Goal: Task Accomplishment & Management: Manage account settings

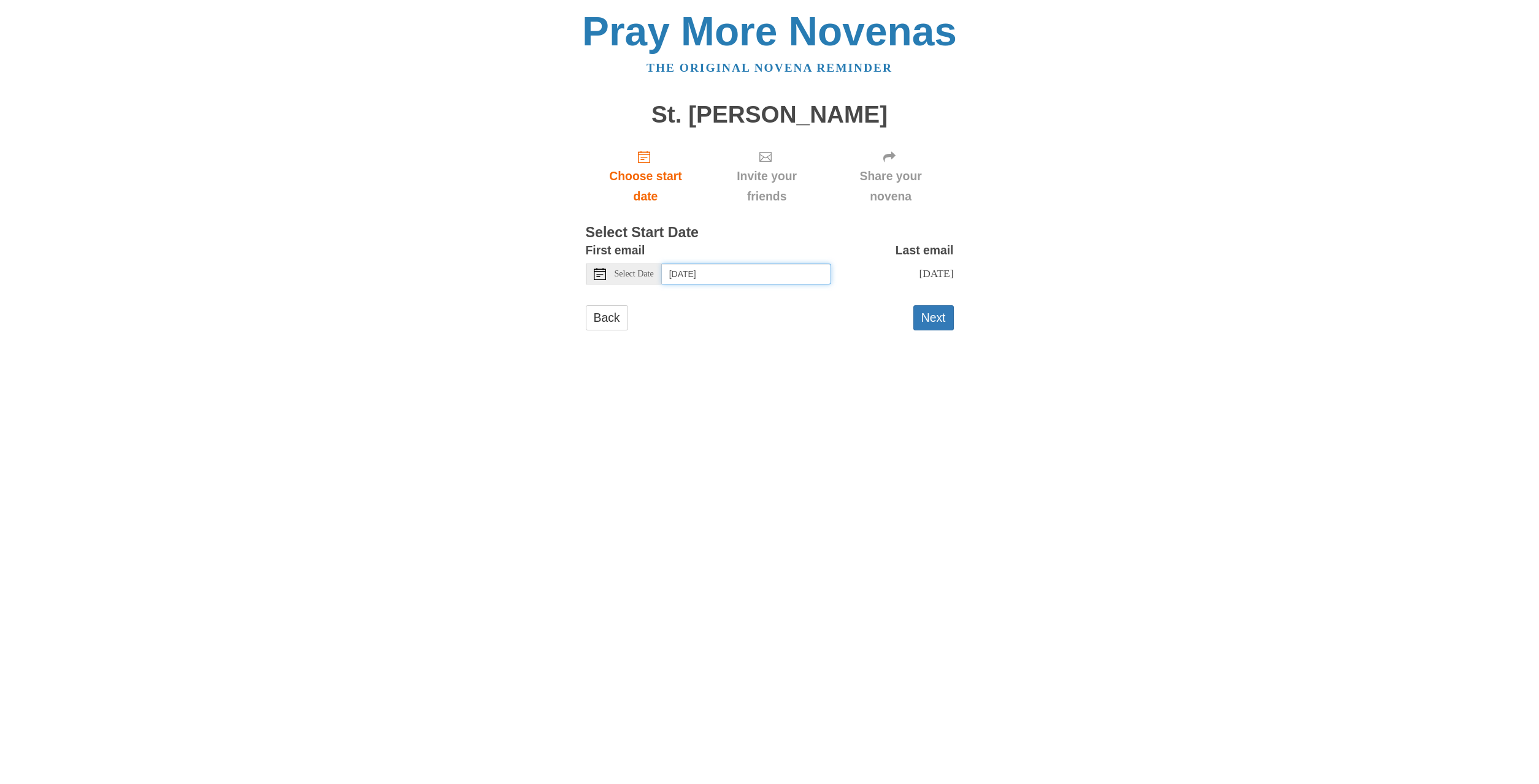
click at [765, 277] on input "Sunday, August 24th" at bounding box center [747, 274] width 169 height 21
type input "Saturday, August 23rd"
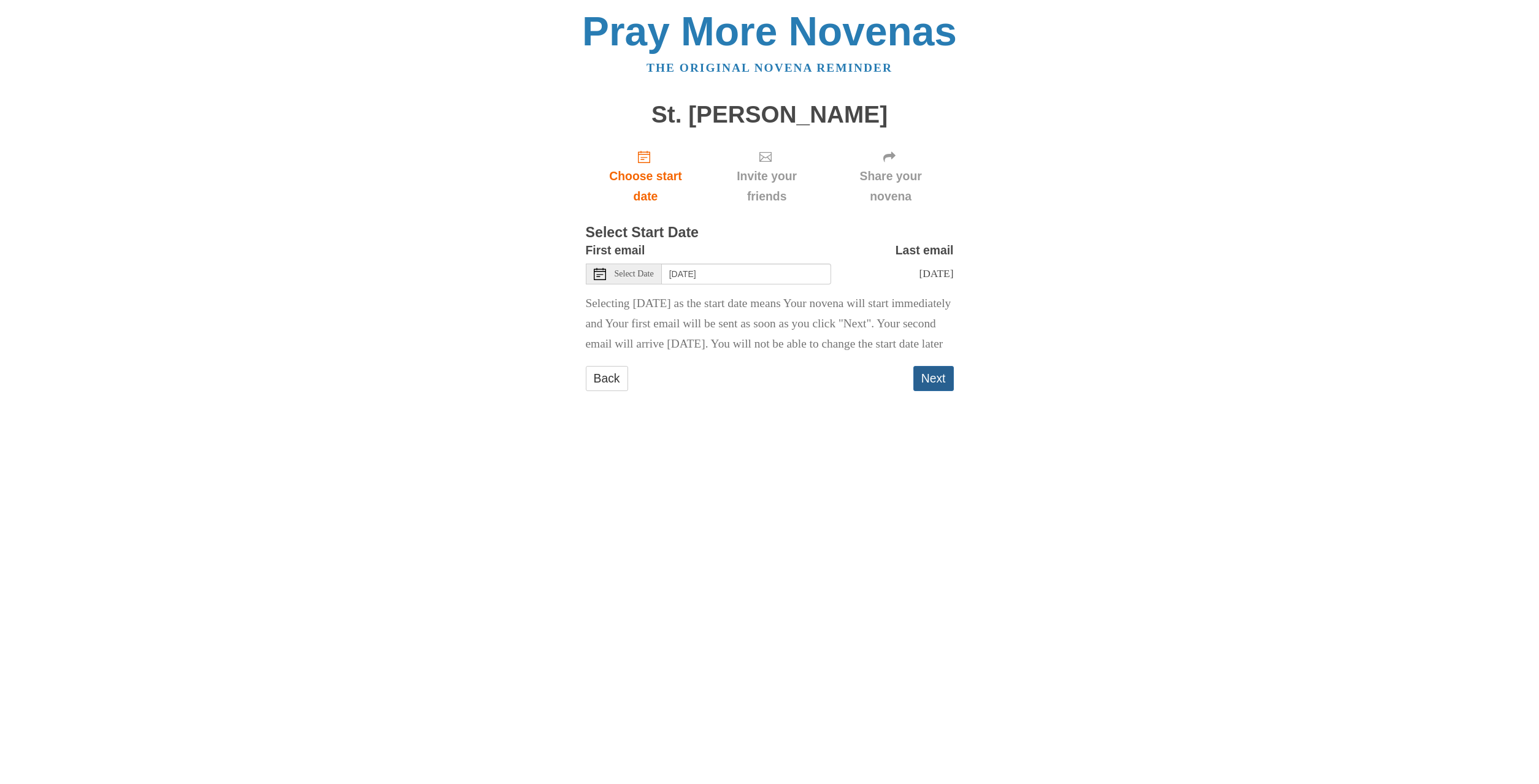
click at [920, 391] on button "Next" at bounding box center [933, 379] width 40 height 25
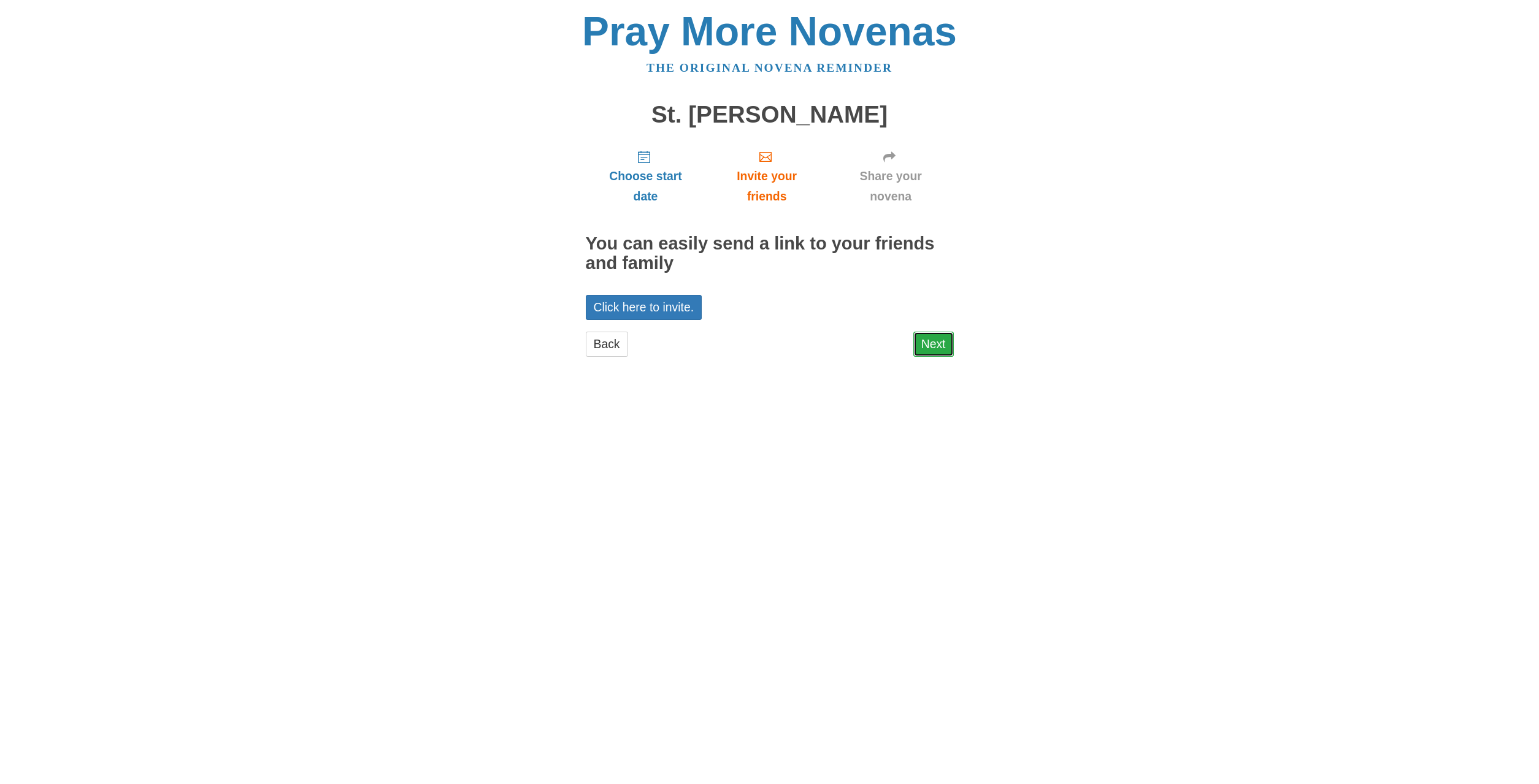
click at [938, 343] on link "Next" at bounding box center [933, 344] width 40 height 25
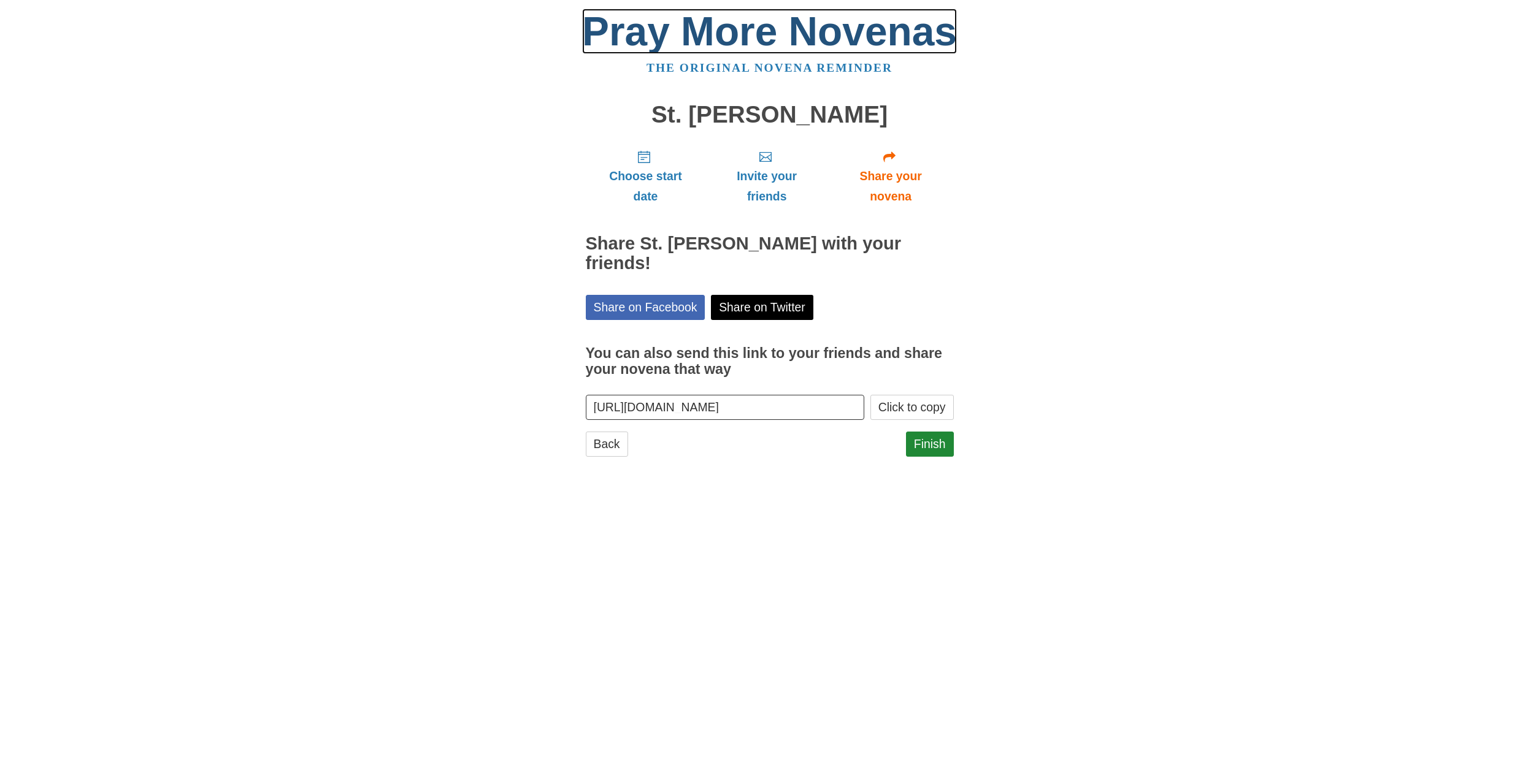
click at [805, 42] on link "Pray More Novenas" at bounding box center [770, 31] width 375 height 45
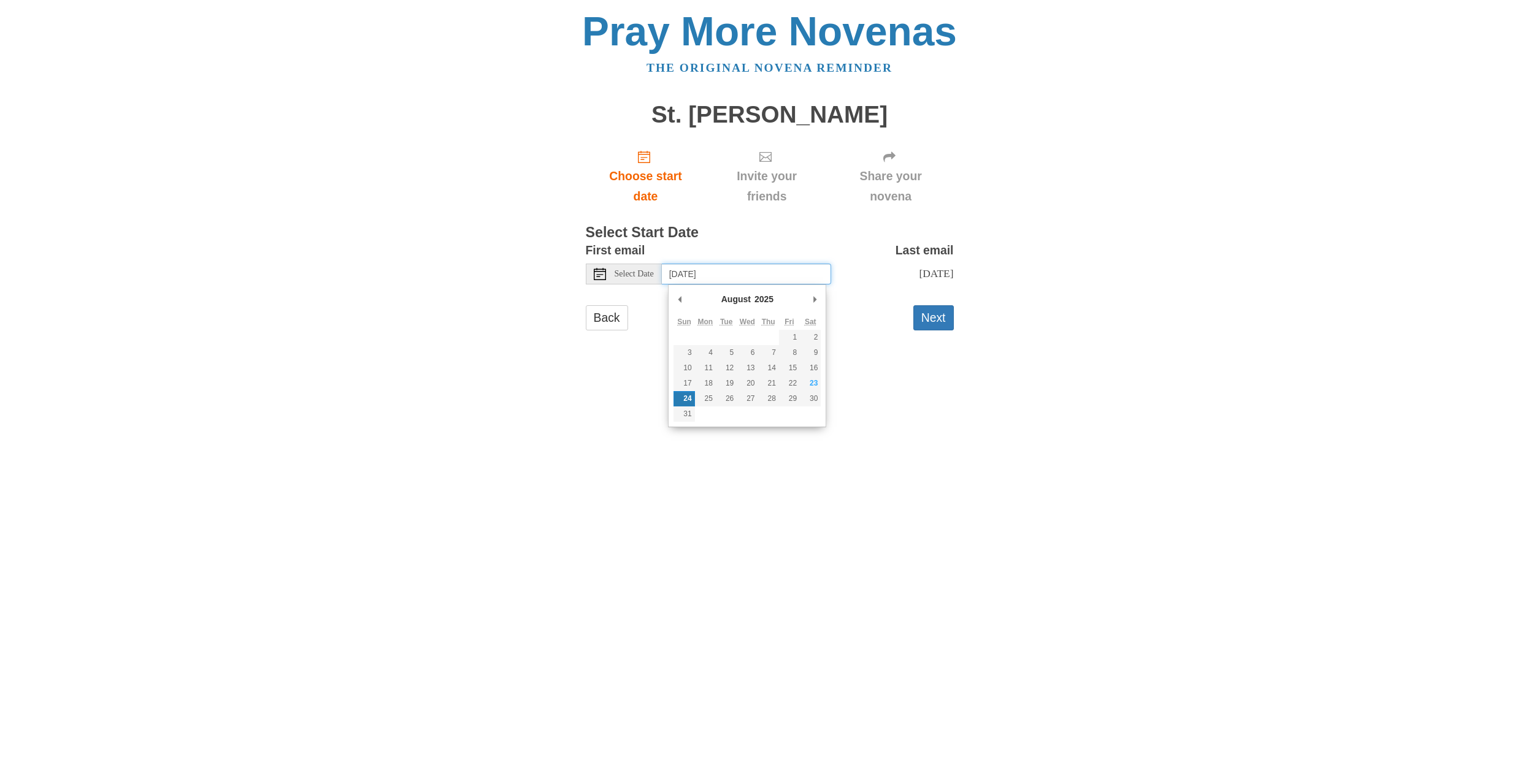
click at [689, 276] on input "Sunday, August 24th" at bounding box center [747, 274] width 169 height 21
type input "Saturday, August 23rd"
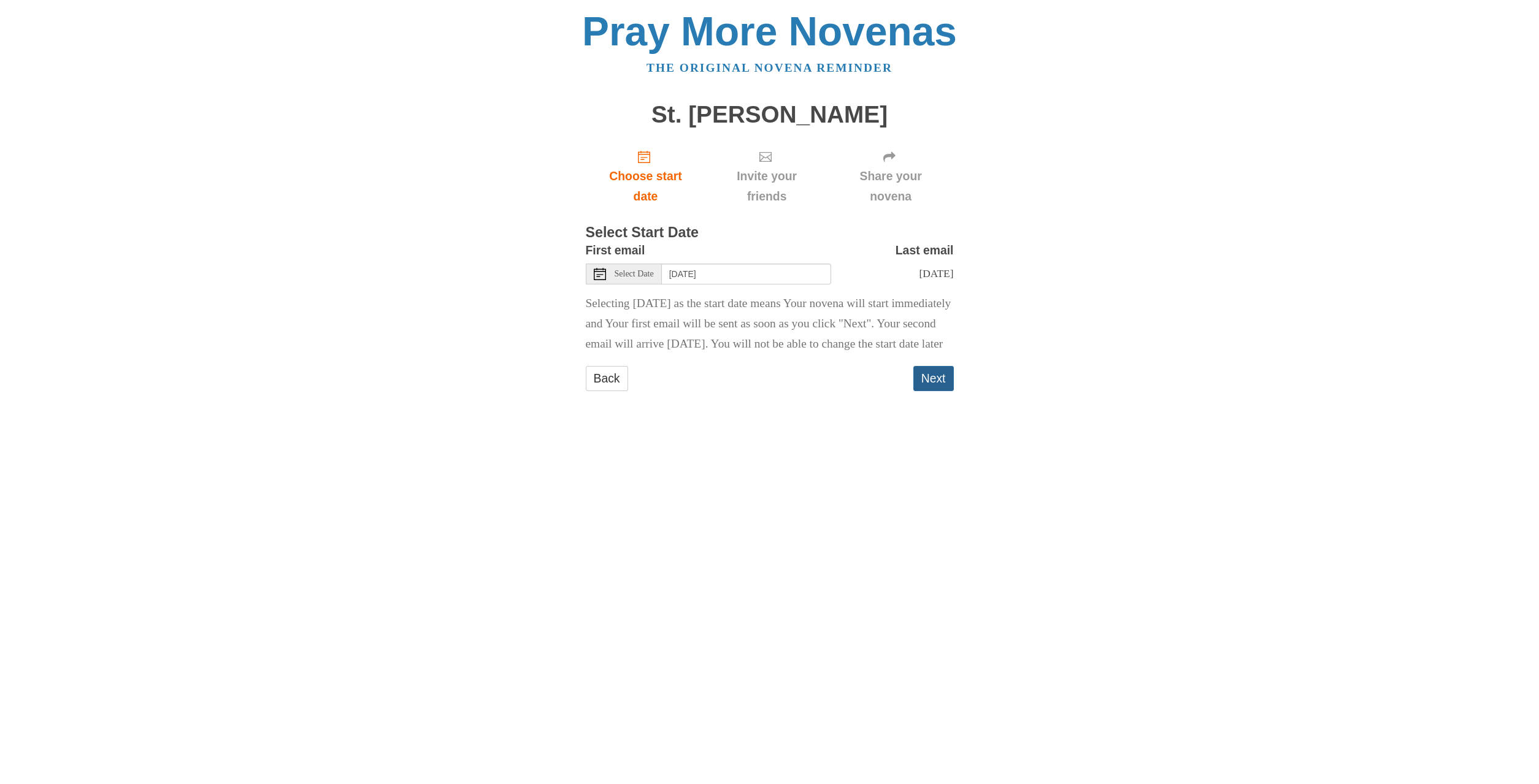
click at [930, 391] on button "Next" at bounding box center [933, 379] width 40 height 25
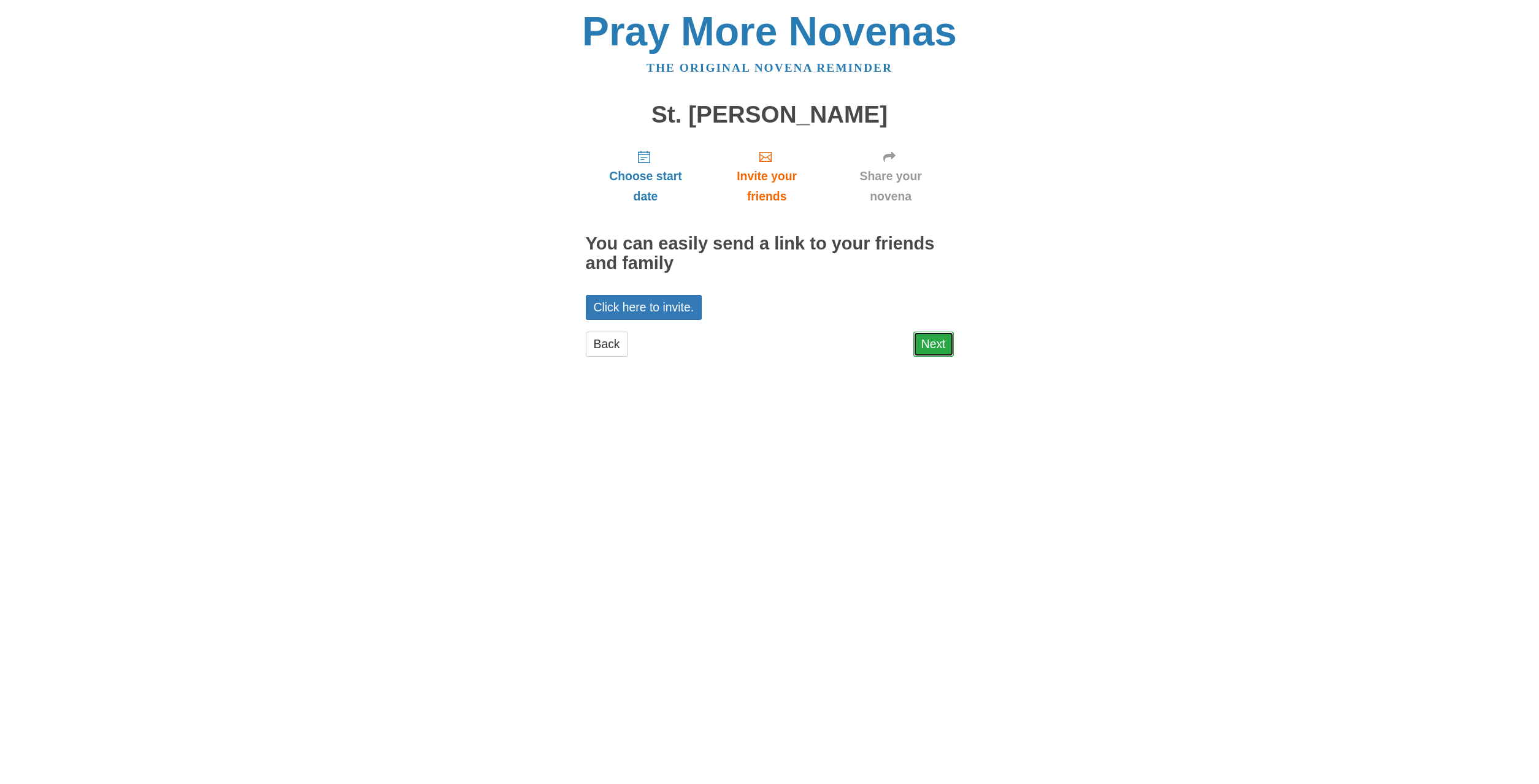
click at [928, 345] on link "Next" at bounding box center [933, 344] width 40 height 25
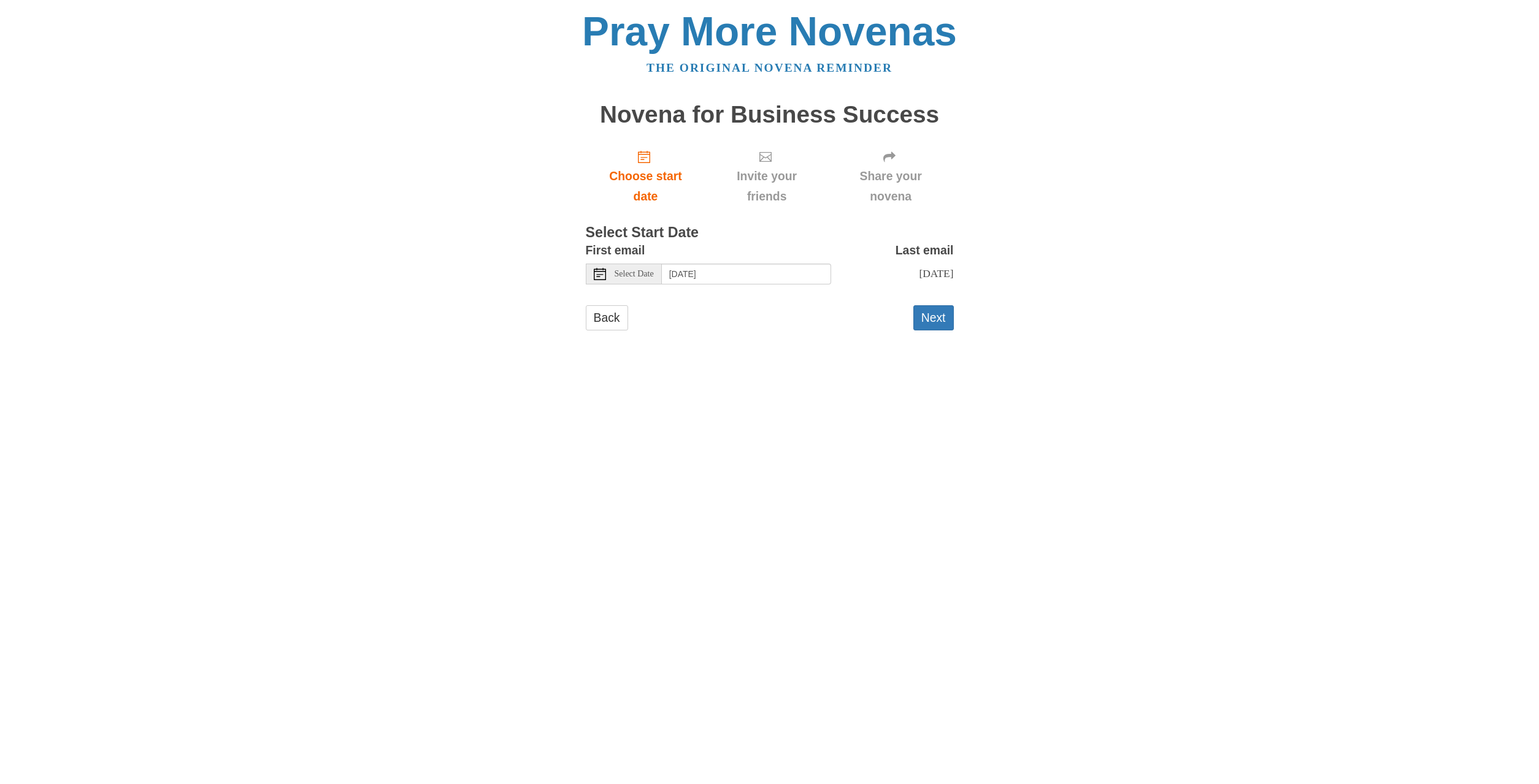
click at [637, 276] on span "Select Date" at bounding box center [633, 274] width 39 height 9
type input "[DATE]"
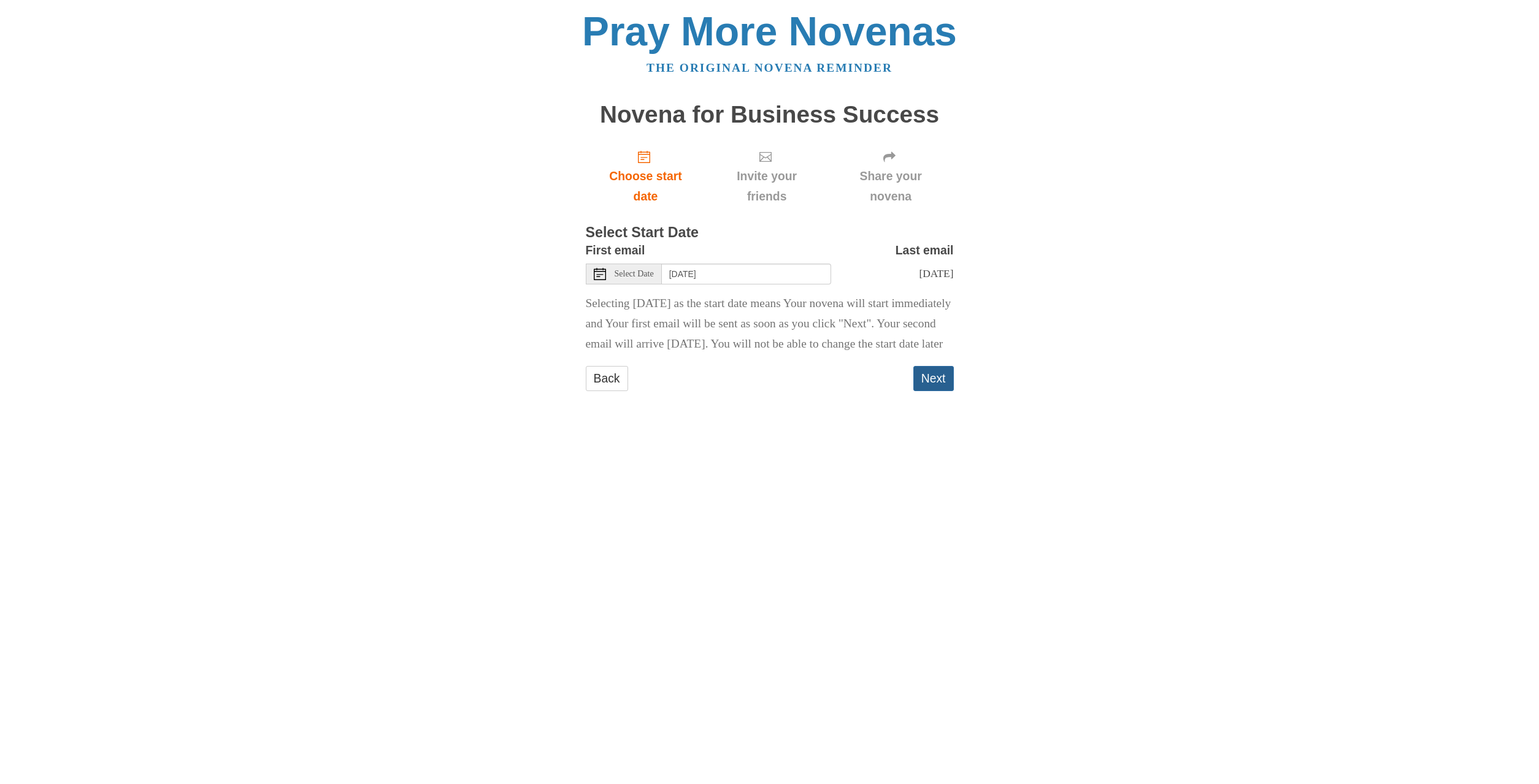
click at [928, 391] on button "Next" at bounding box center [933, 379] width 40 height 25
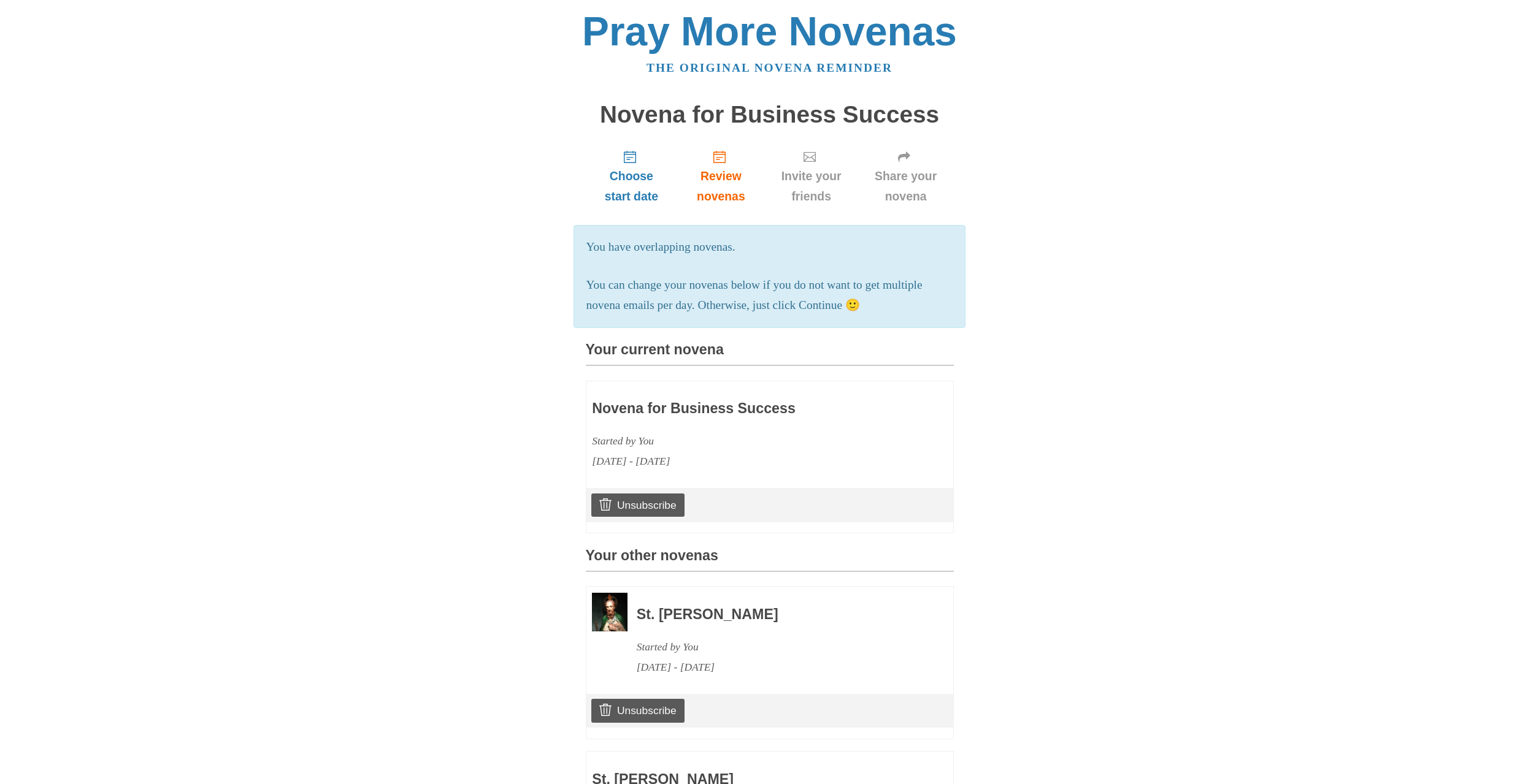
scroll to position [250, 0]
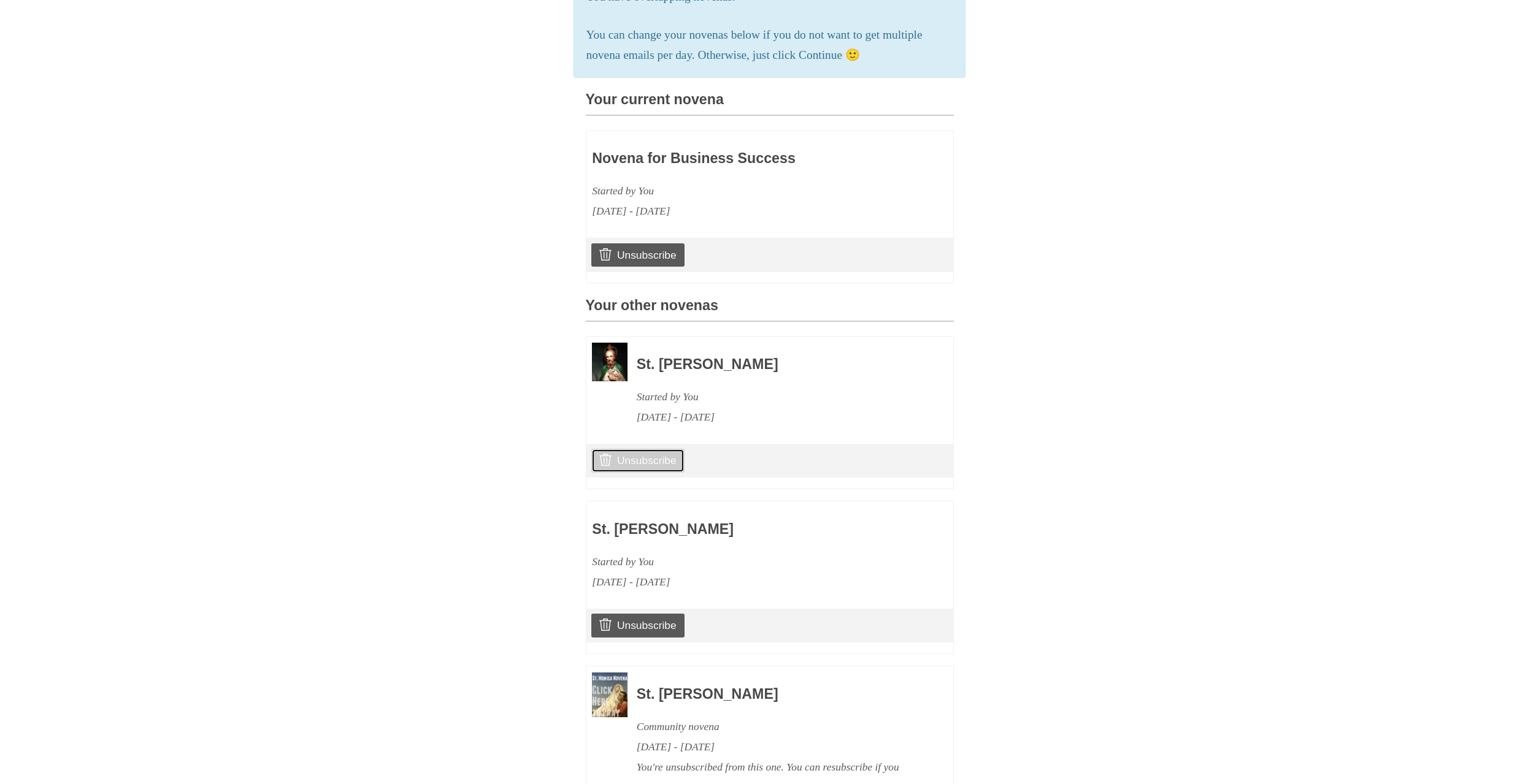
click at [658, 472] on link "Unsubscribe" at bounding box center [637, 460] width 92 height 23
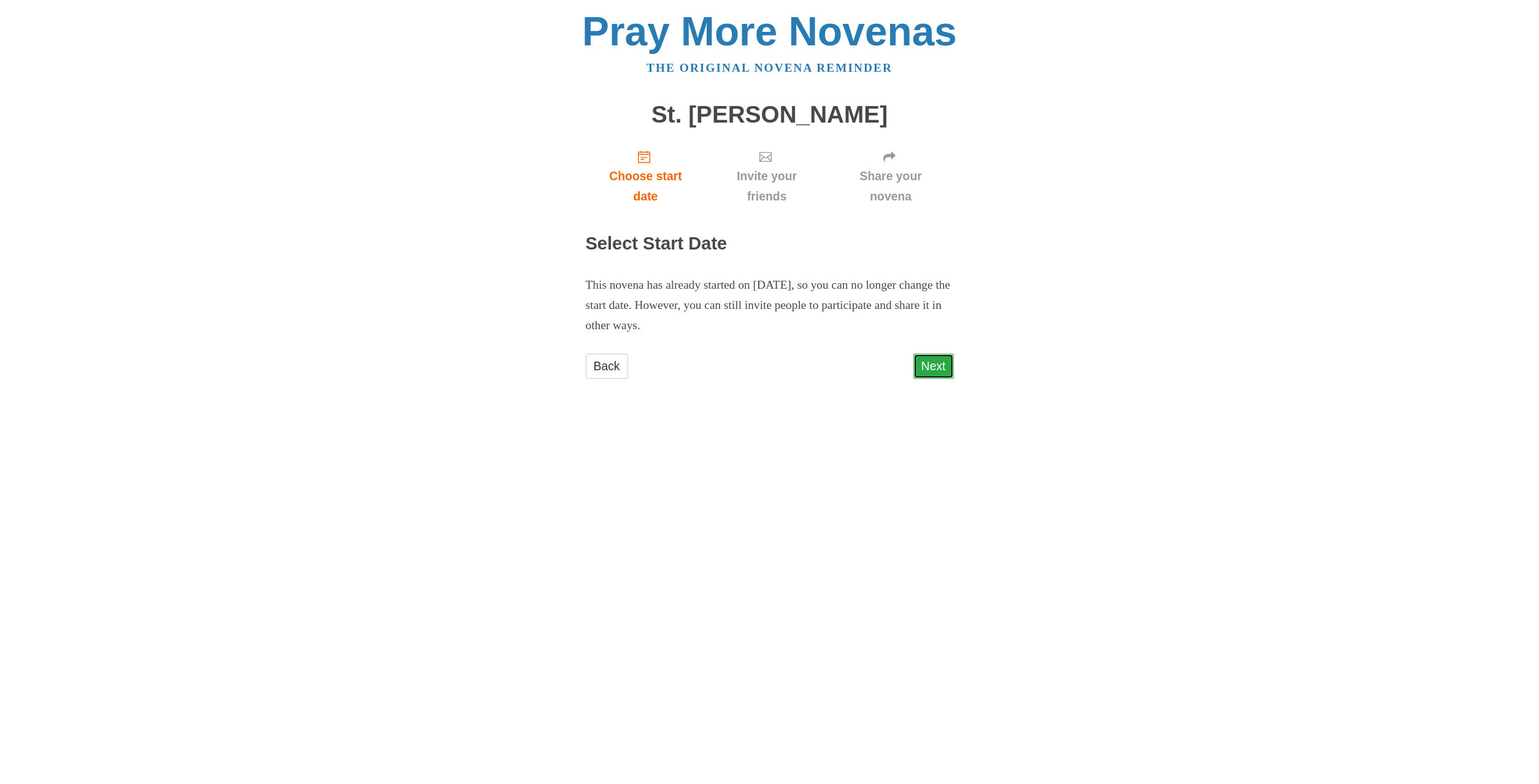
click at [925, 367] on link "Next" at bounding box center [933, 366] width 40 height 25
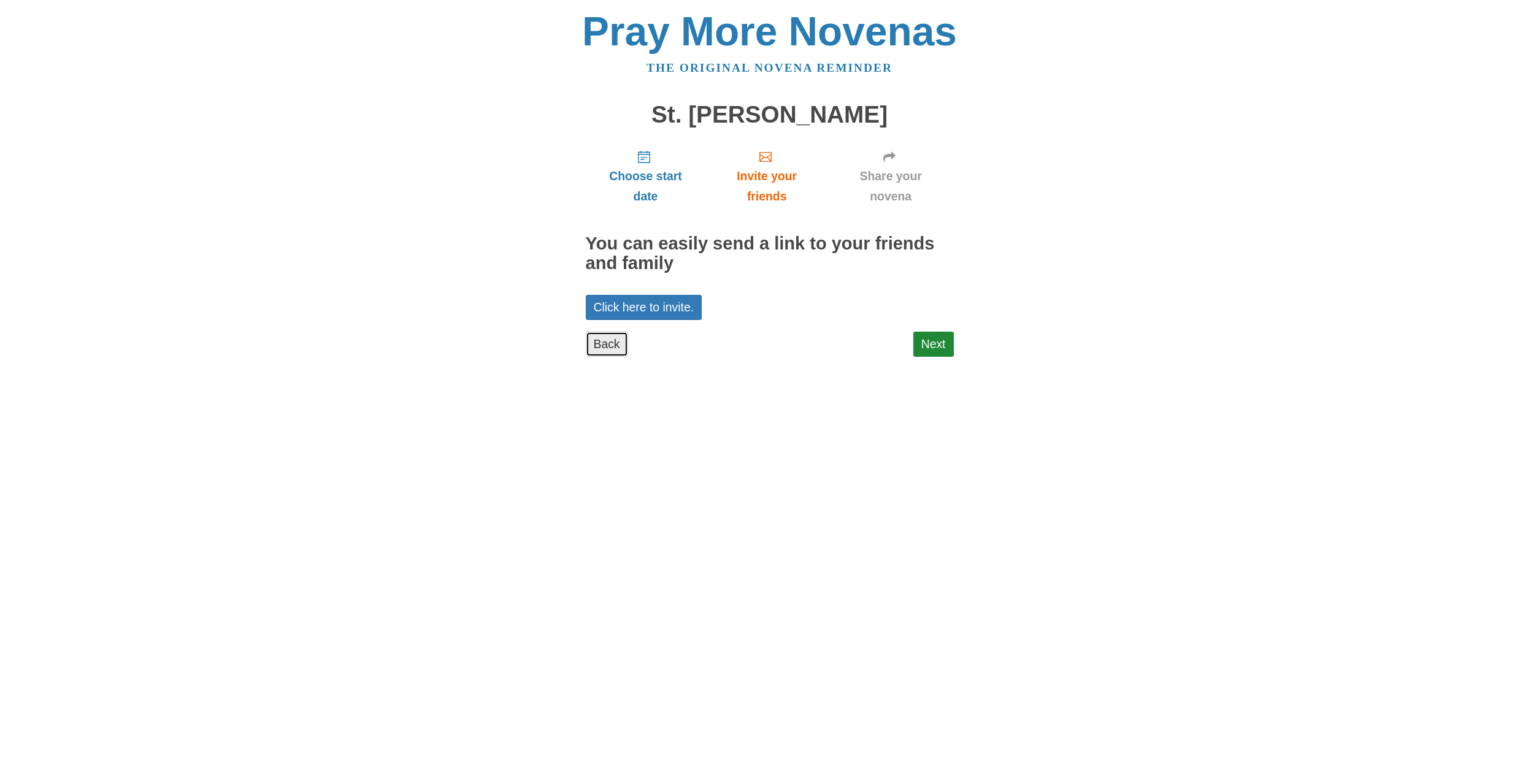
click at [605, 341] on link "Back" at bounding box center [607, 344] width 42 height 25
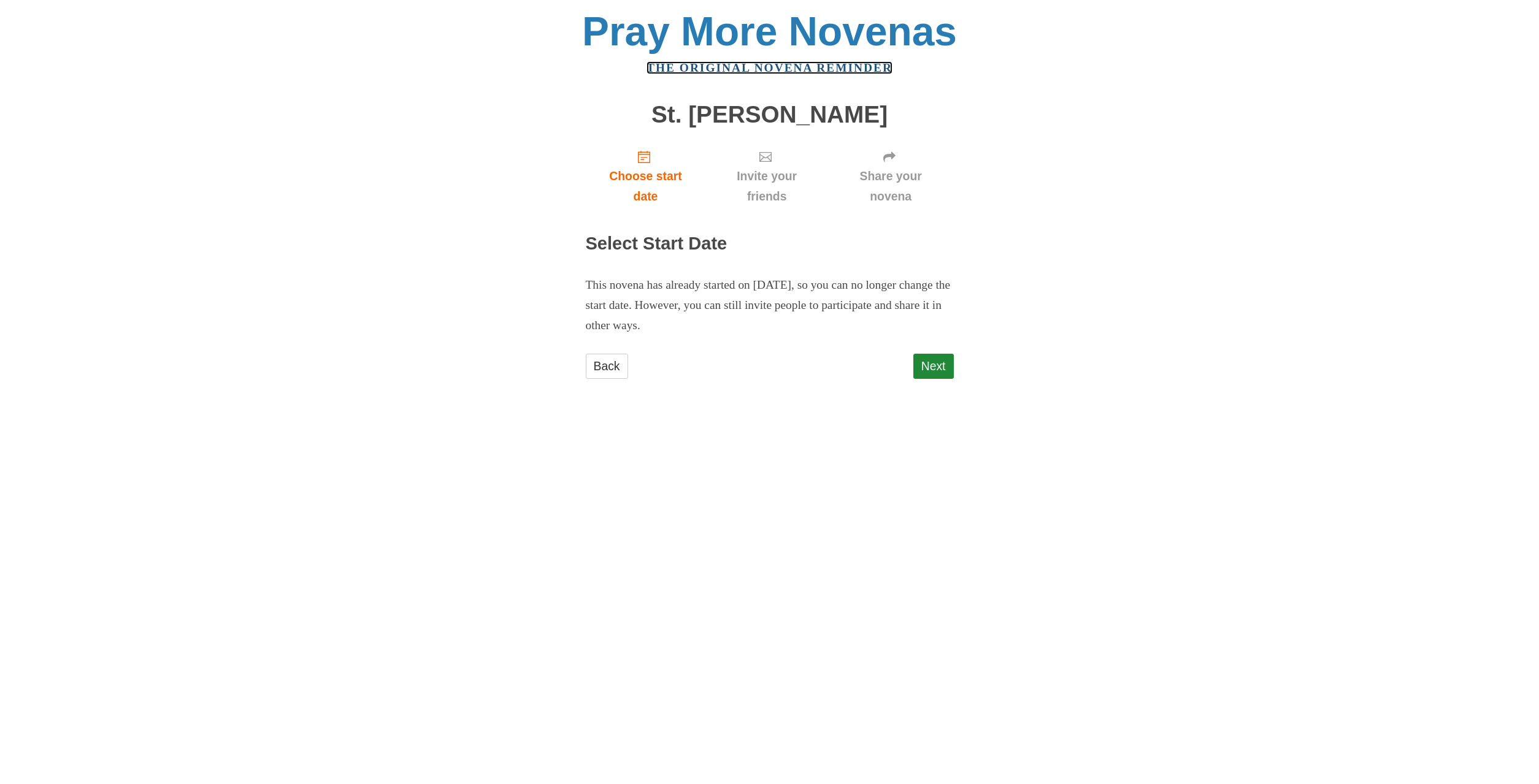
click at [732, 72] on link "The original novena reminder" at bounding box center [770, 67] width 246 height 12
